Goal: Navigation & Orientation: Find specific page/section

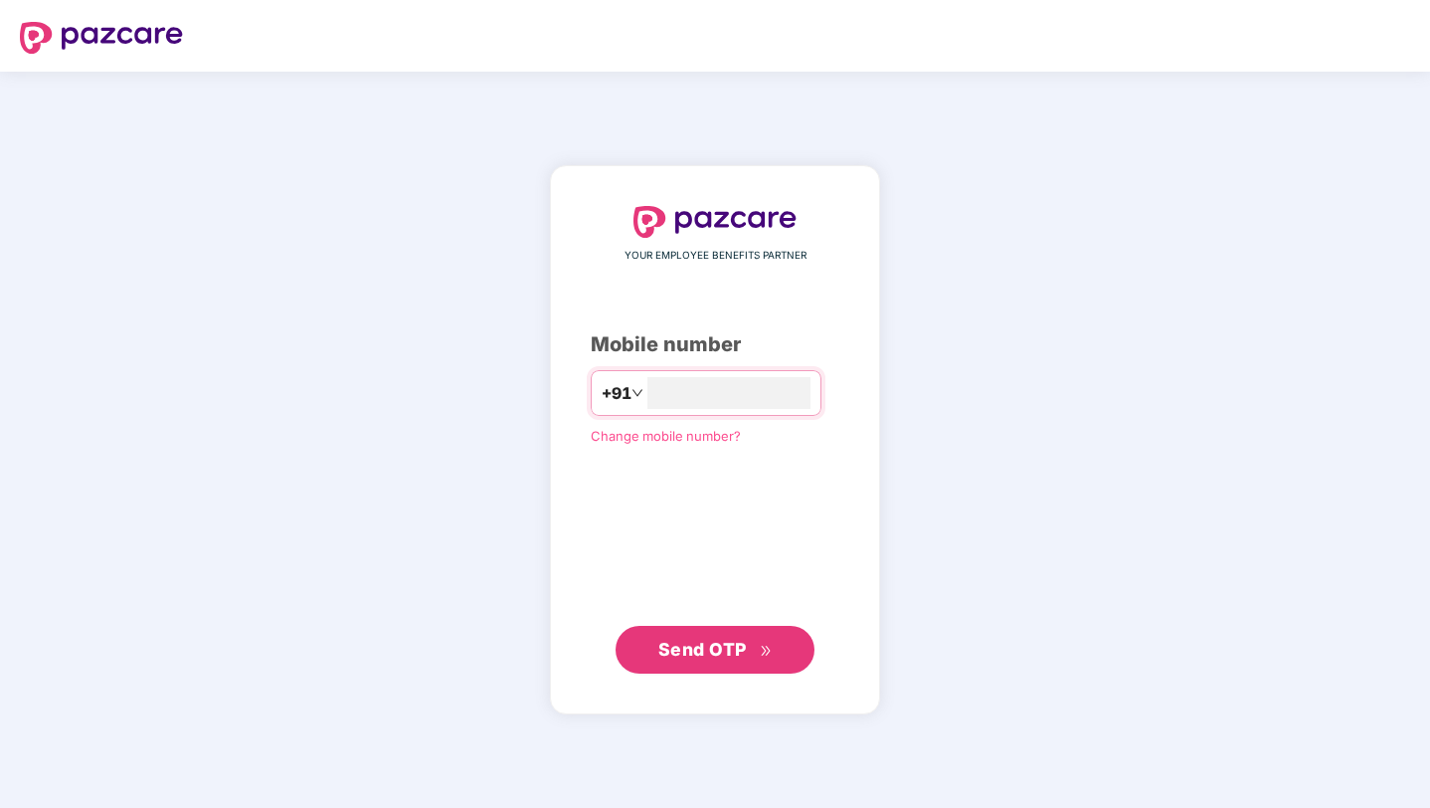
type input "**********"
click at [721, 642] on span "Send OTP" at bounding box center [702, 649] width 89 height 21
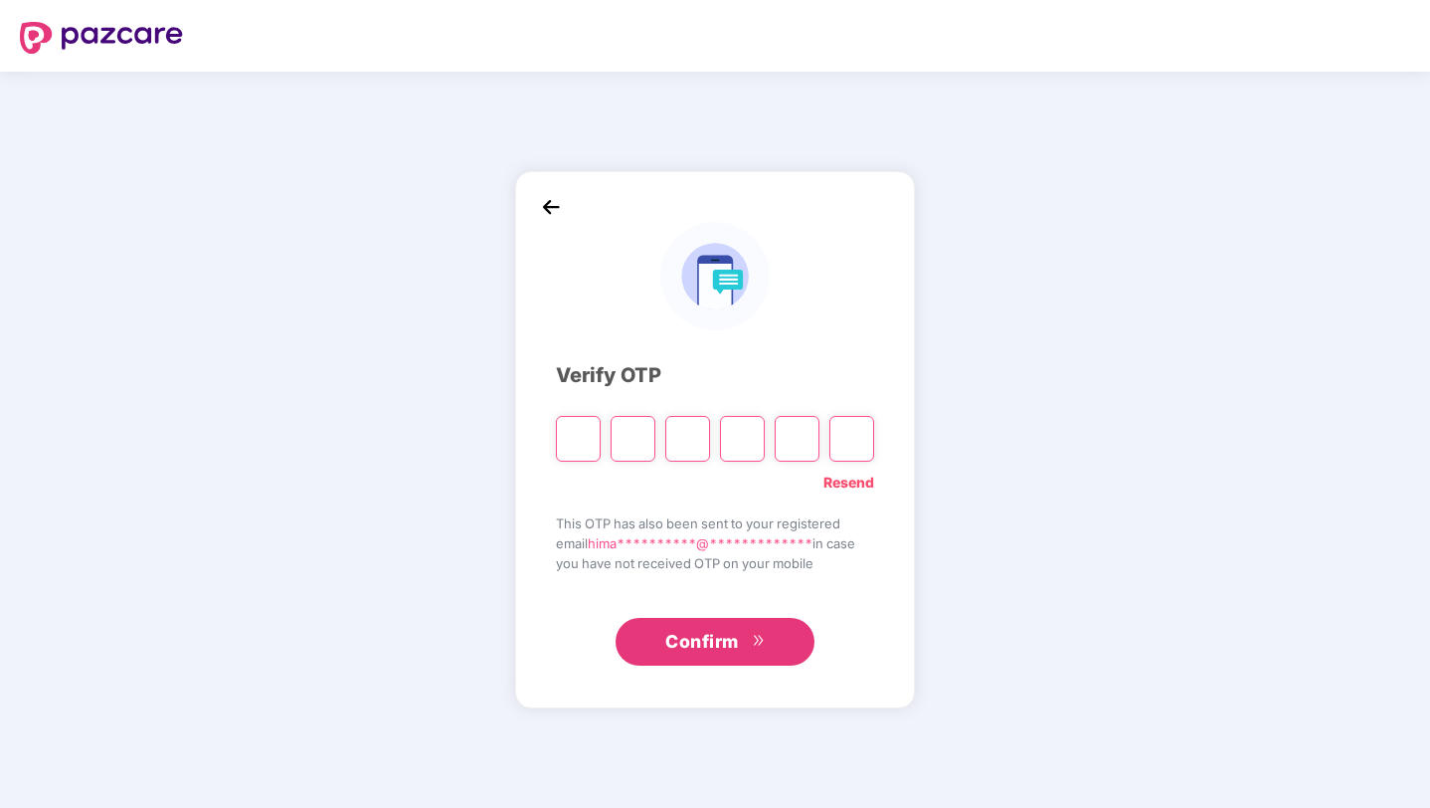
type input "*"
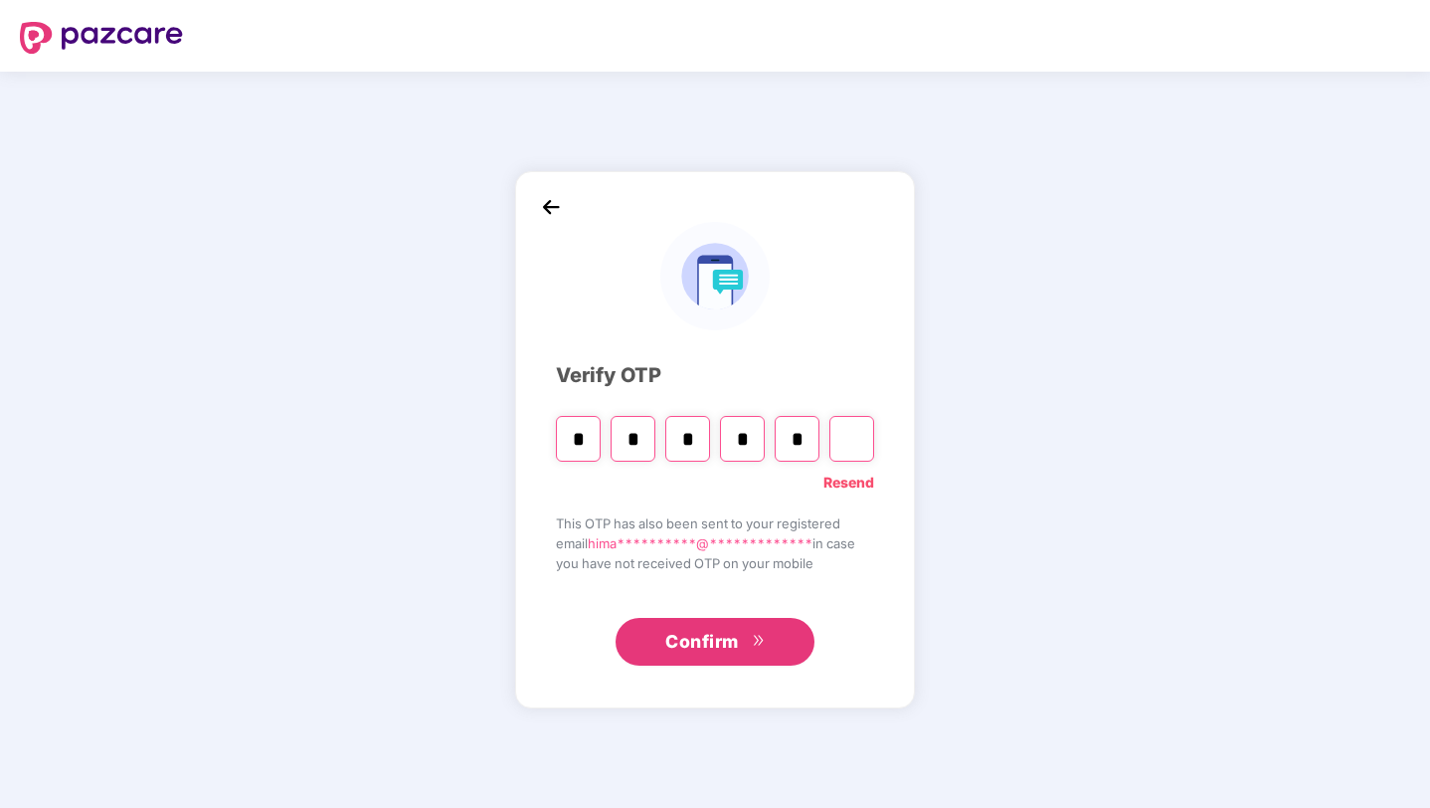
type input "*"
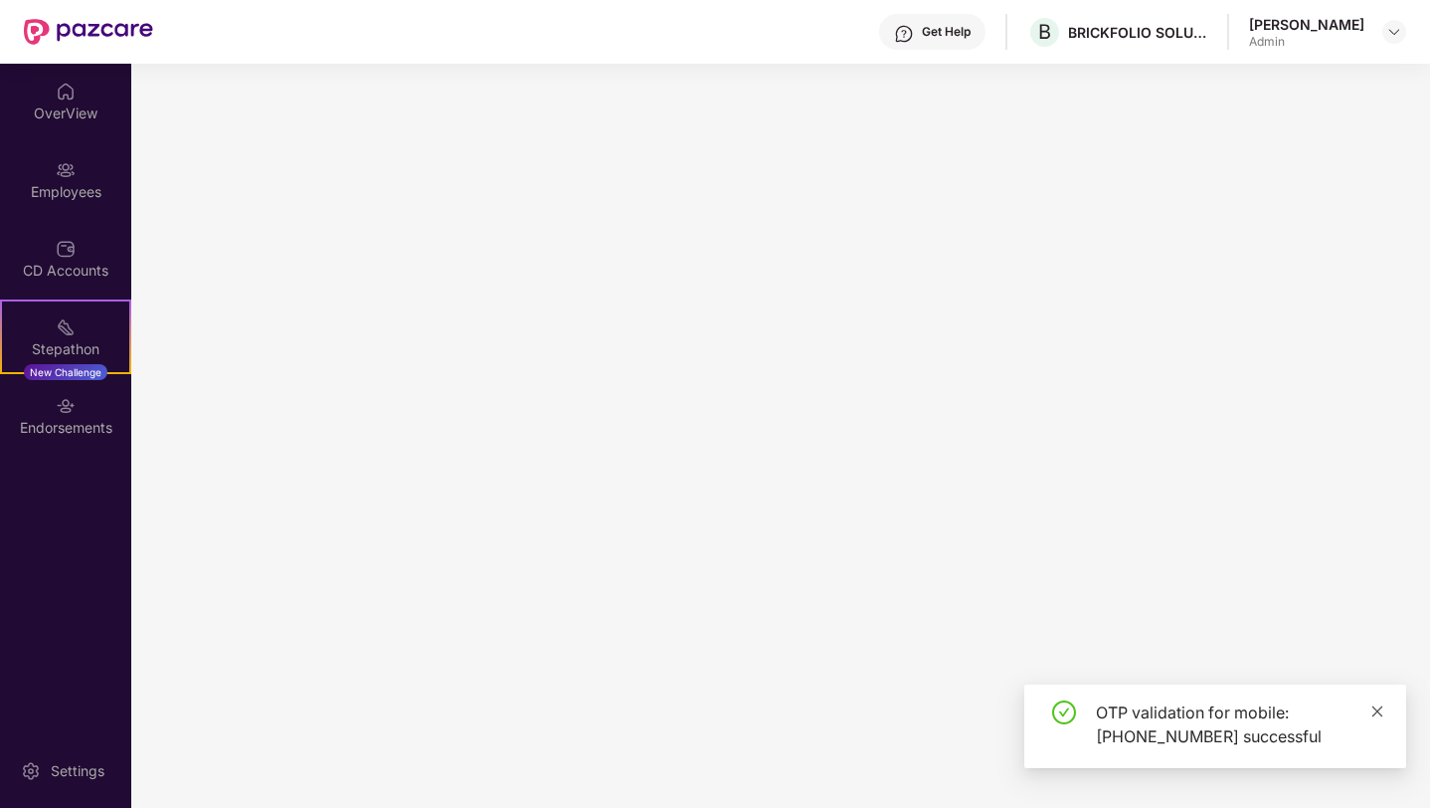
click at [1381, 712] on icon "close" at bounding box center [1378, 711] width 14 height 14
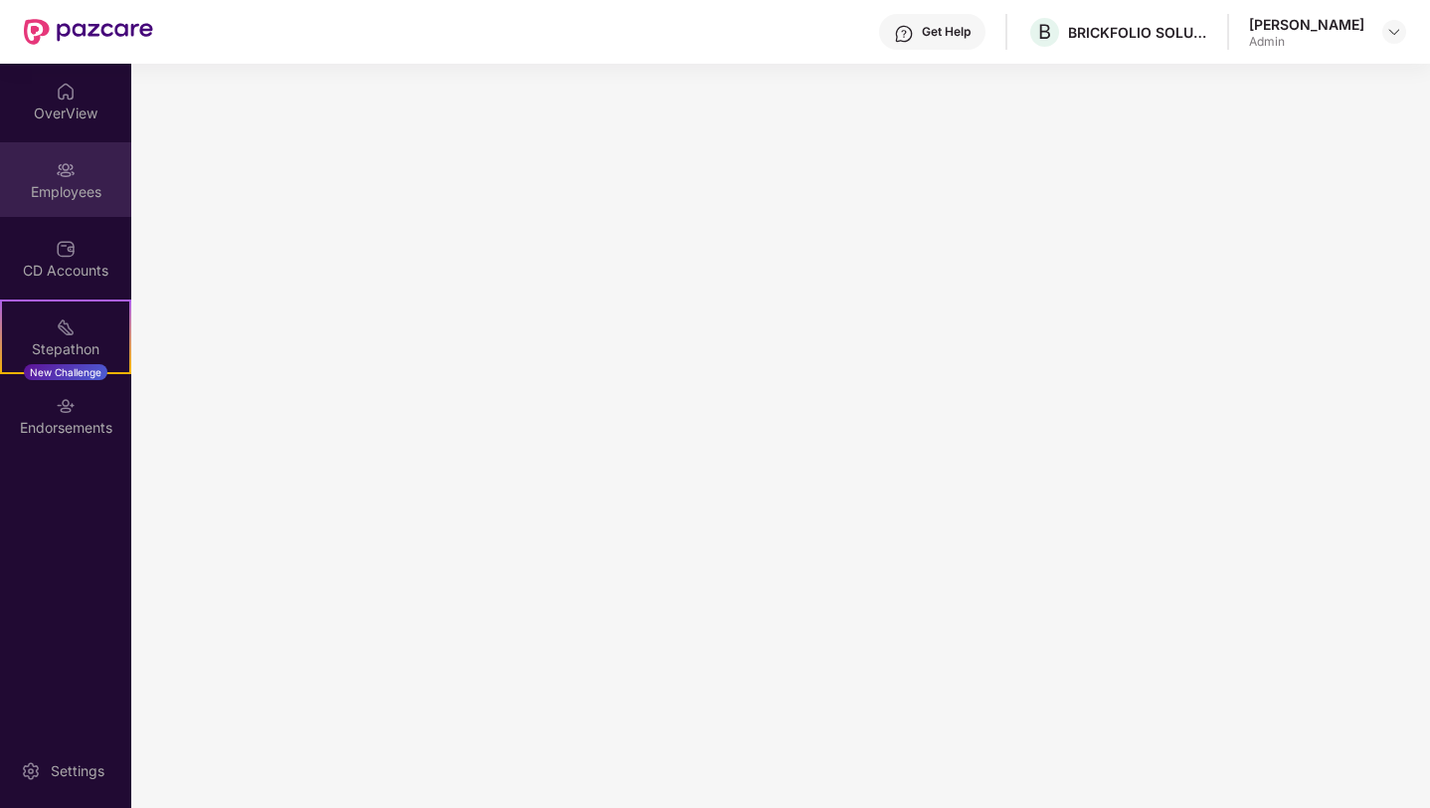
click at [52, 177] on div "Employees" at bounding box center [65, 179] width 131 height 75
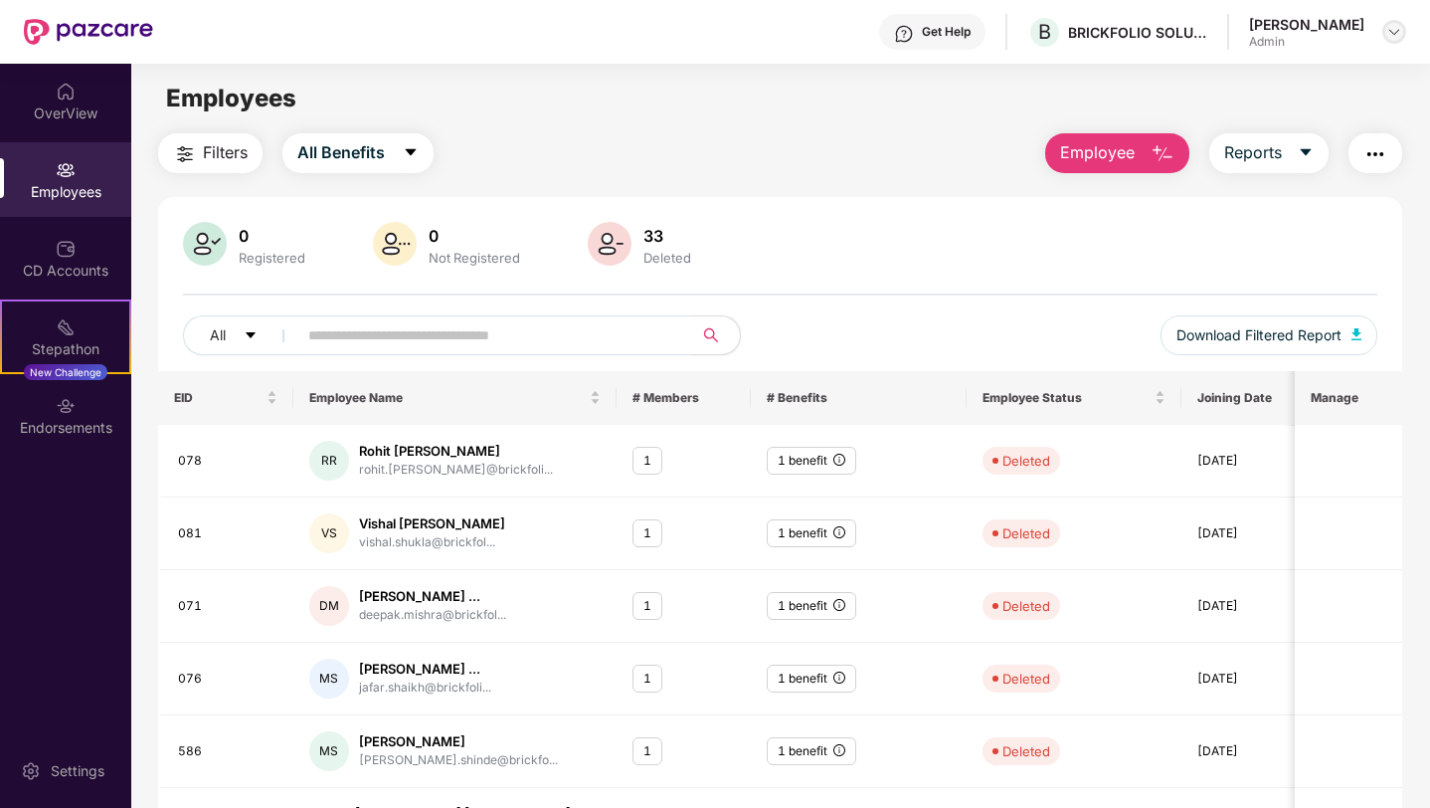
click at [1387, 34] on img at bounding box center [1394, 32] width 16 height 16
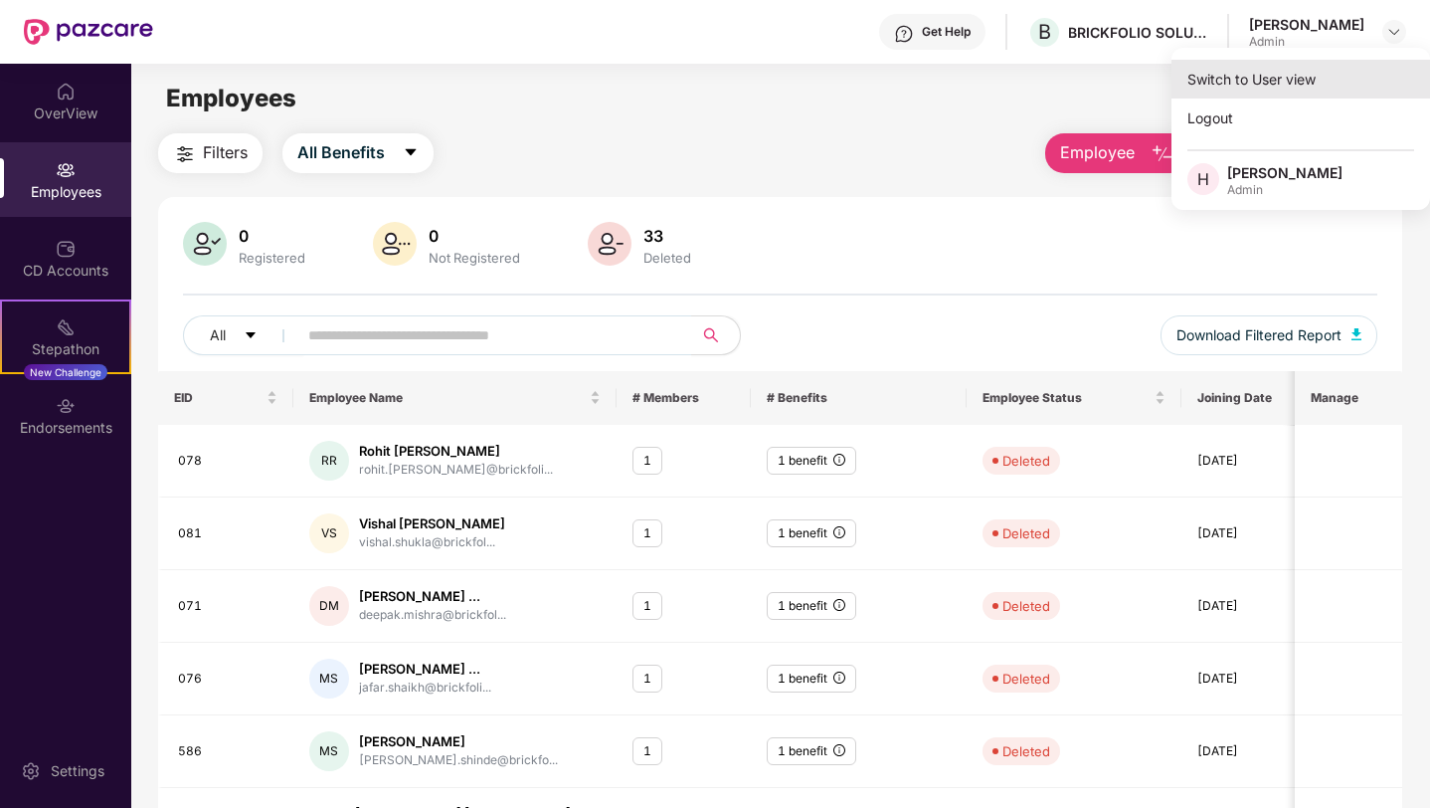
click at [1266, 94] on div "Switch to User view" at bounding box center [1301, 79] width 259 height 39
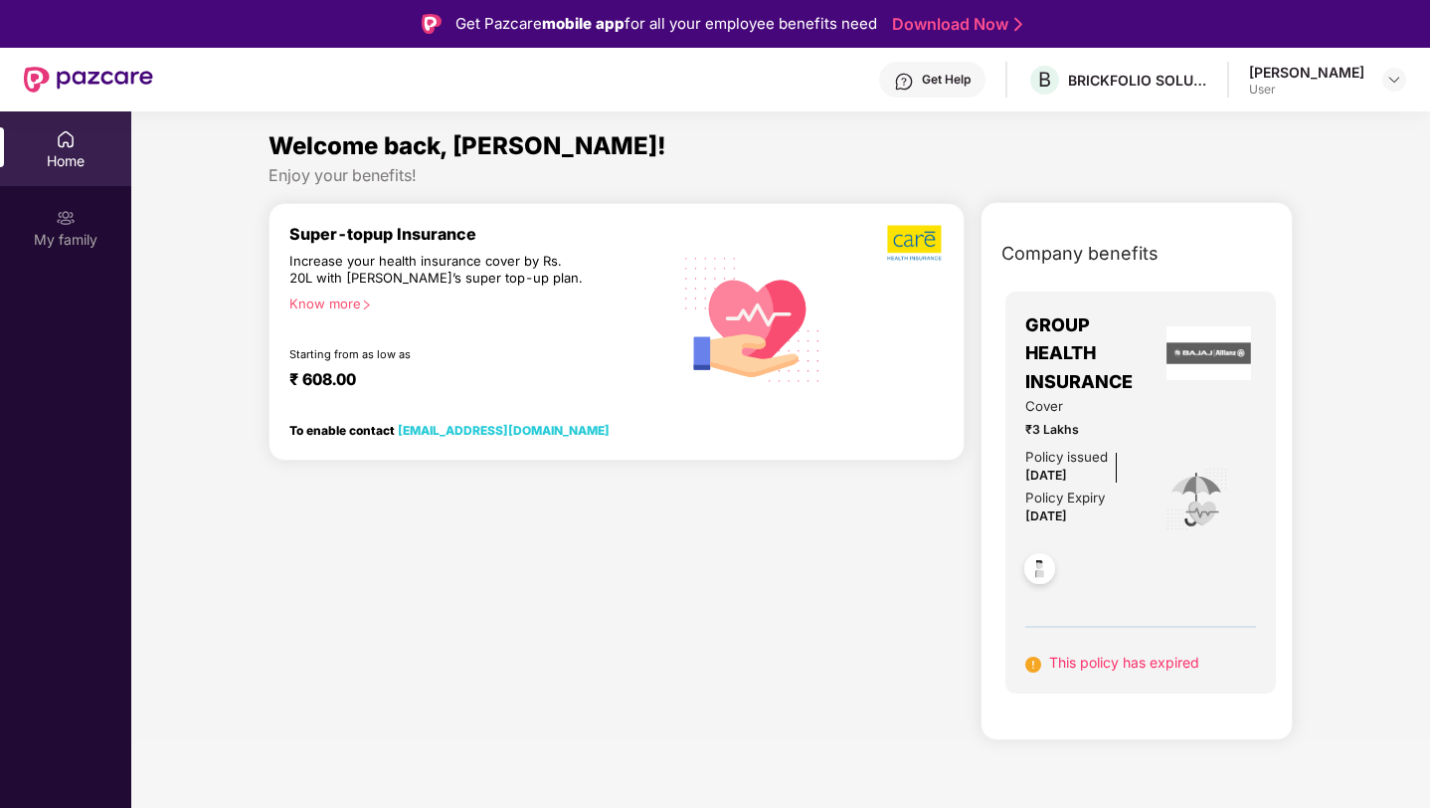
click at [60, 171] on div "Home" at bounding box center [65, 148] width 131 height 75
